Goal: Obtain resource: Obtain resource

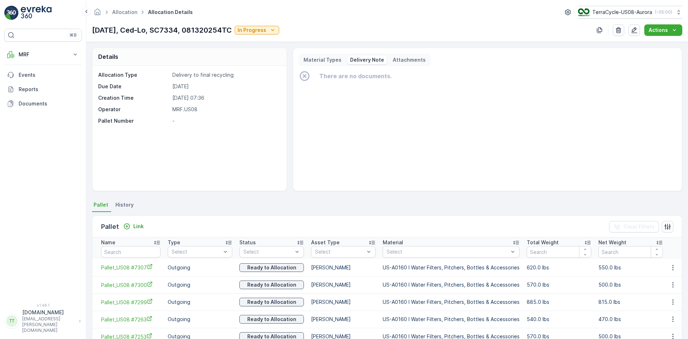
click at [333, 58] on p "Material Types" at bounding box center [322, 59] width 38 height 7
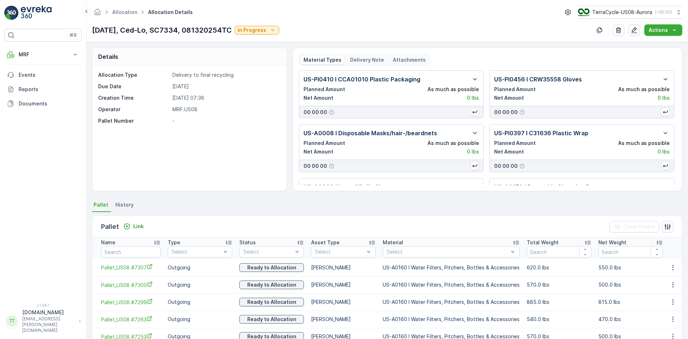
click at [365, 60] on p "Delivery Note" at bounding box center [367, 59] width 34 height 7
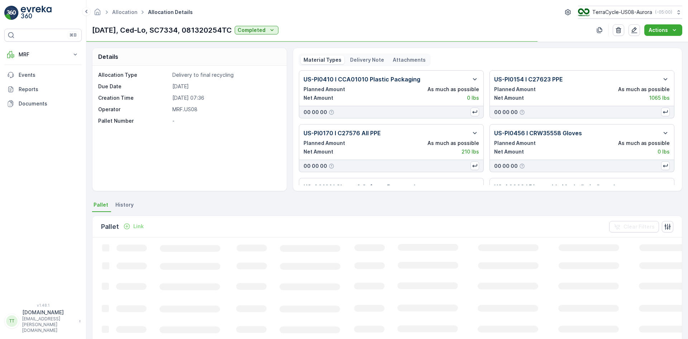
click at [352, 60] on p "Delivery Note" at bounding box center [367, 59] width 34 height 7
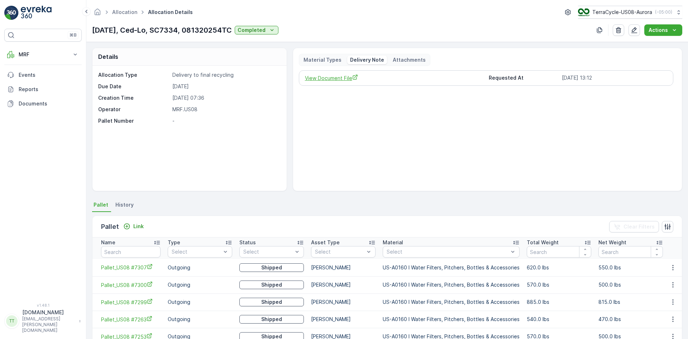
click at [336, 77] on span "View Document File" at bounding box center [394, 78] width 178 height 8
click at [346, 77] on span "View Document File" at bounding box center [394, 78] width 178 height 8
